Goal: Find specific page/section: Find specific page/section

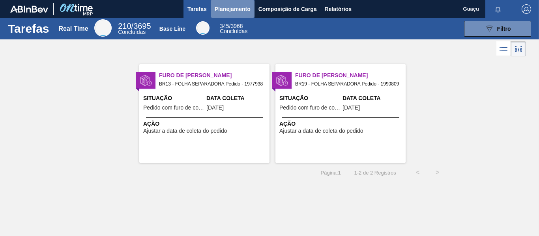
click at [231, 9] on span "Planejamento" at bounding box center [233, 8] width 36 height 9
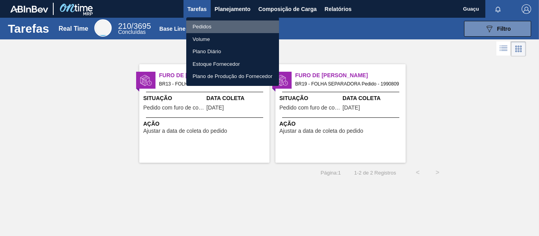
click at [211, 22] on li "Pedidos" at bounding box center [232, 27] width 93 height 13
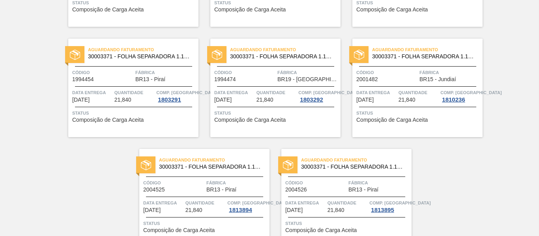
scroll to position [293, 0]
